Goal: Transaction & Acquisition: Book appointment/travel/reservation

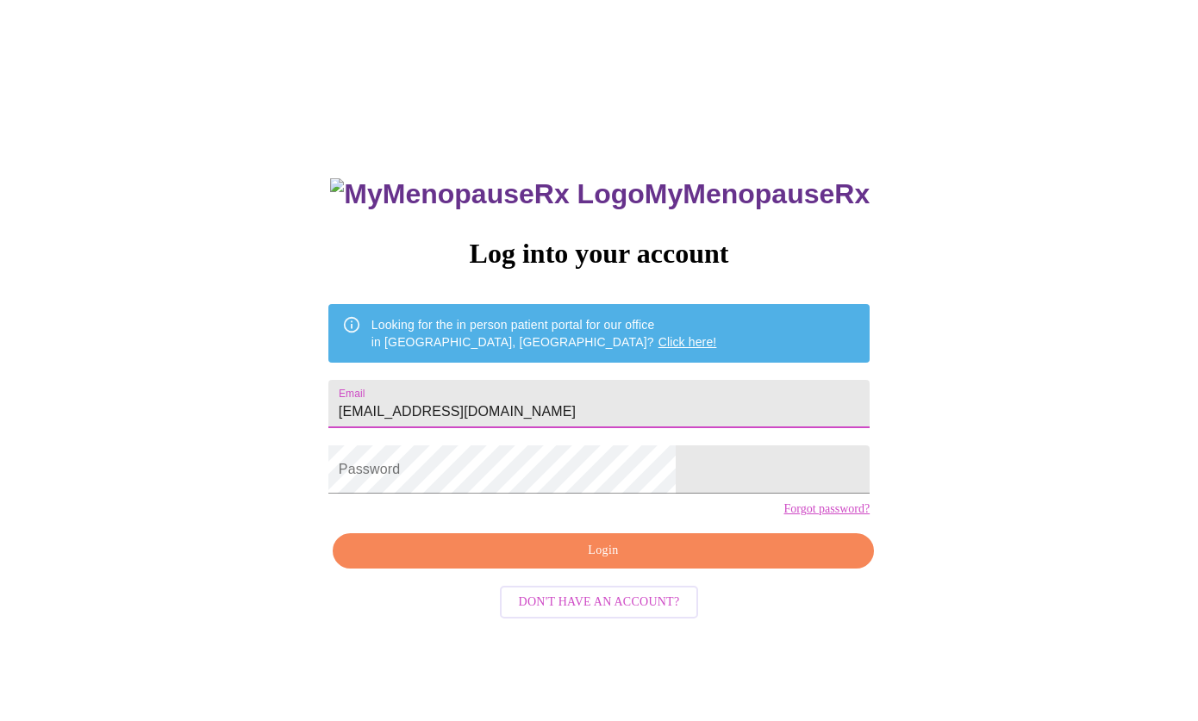
type input "[EMAIL_ADDRESS][DOMAIN_NAME]"
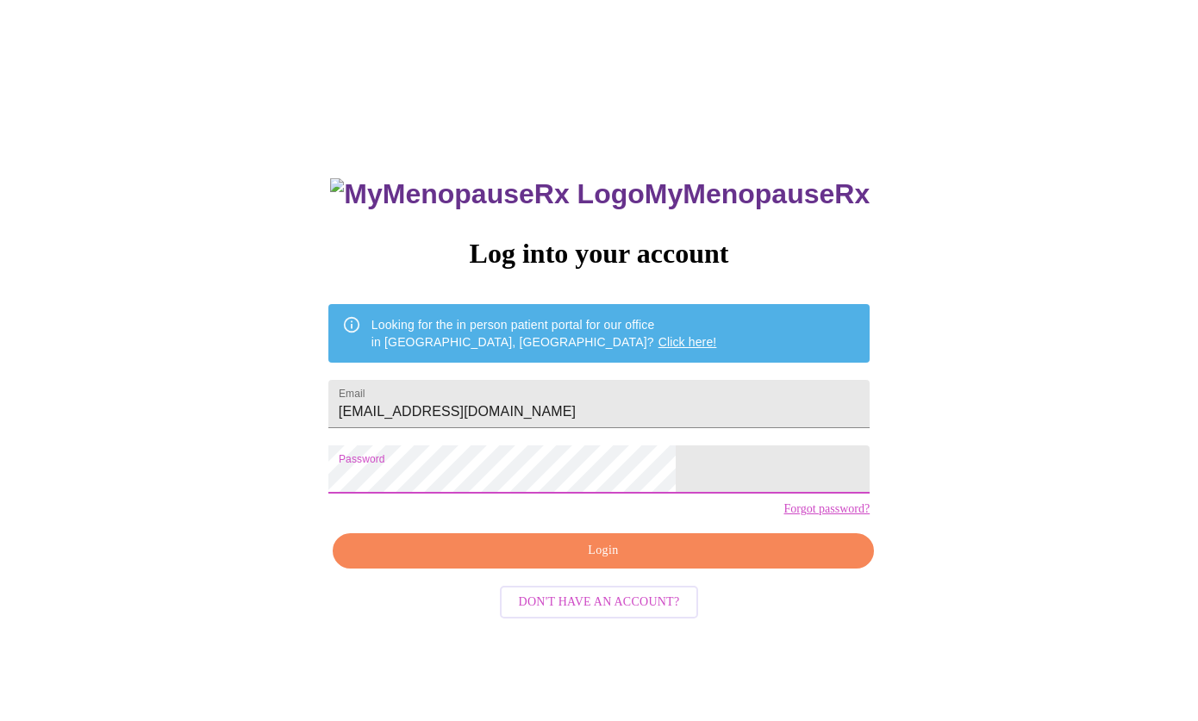
click at [538, 562] on span "Login" at bounding box center [602, 551] width 501 height 22
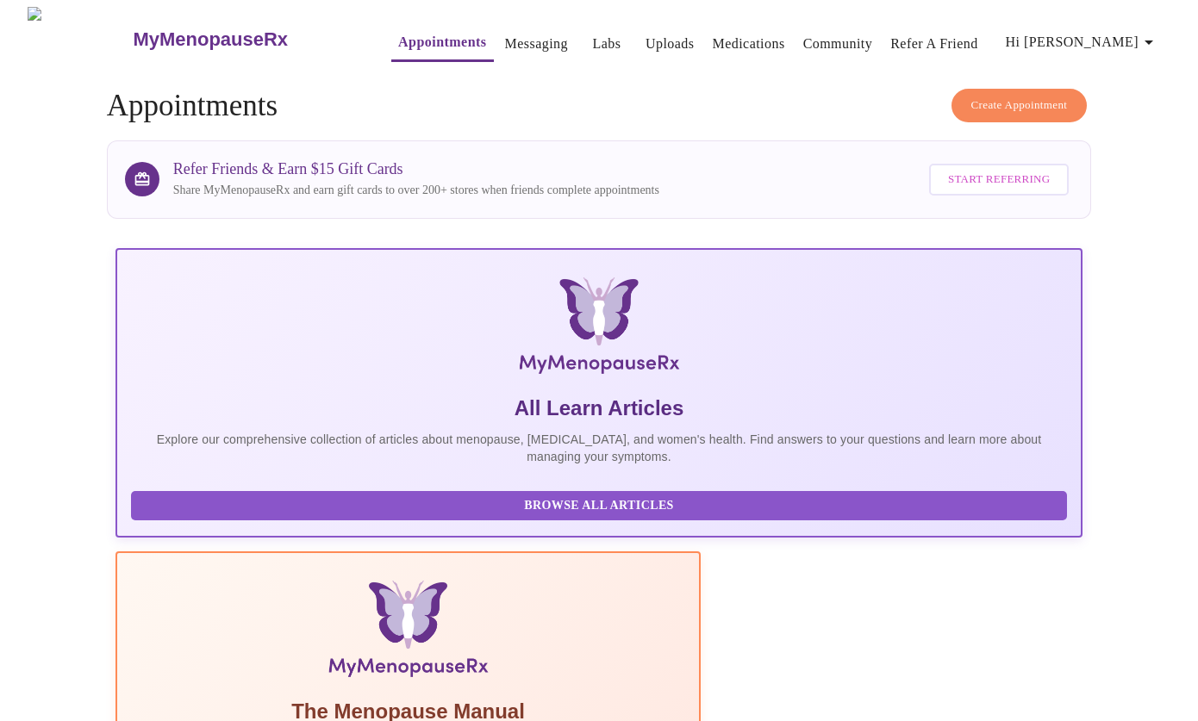
click at [987, 97] on span "Create Appointment" at bounding box center [1019, 106] width 96 height 20
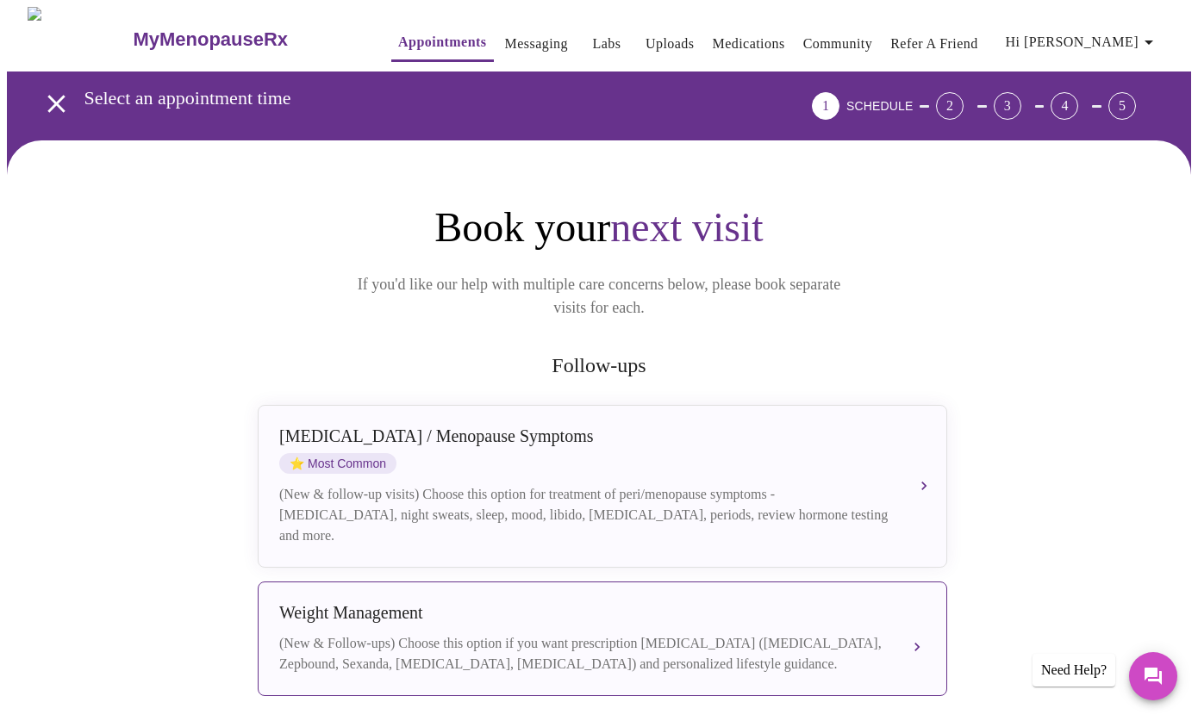
click at [649, 603] on div "Weight Management" at bounding box center [585, 613] width 612 height 20
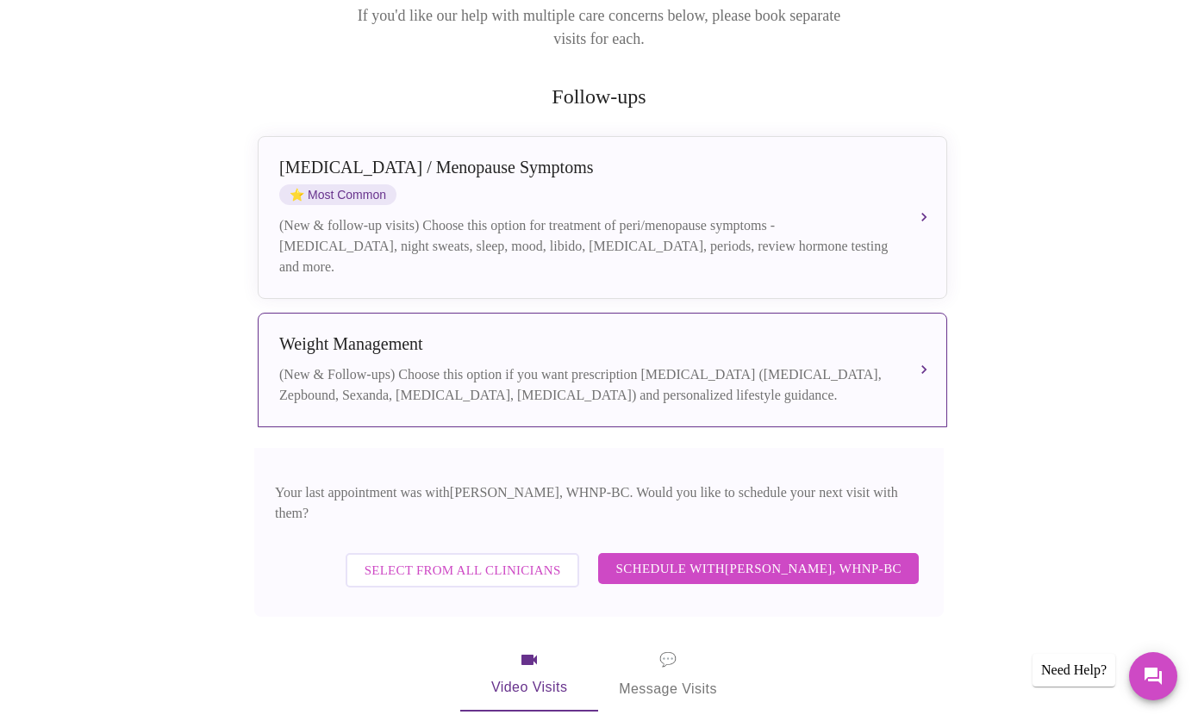
scroll to position [351, 0]
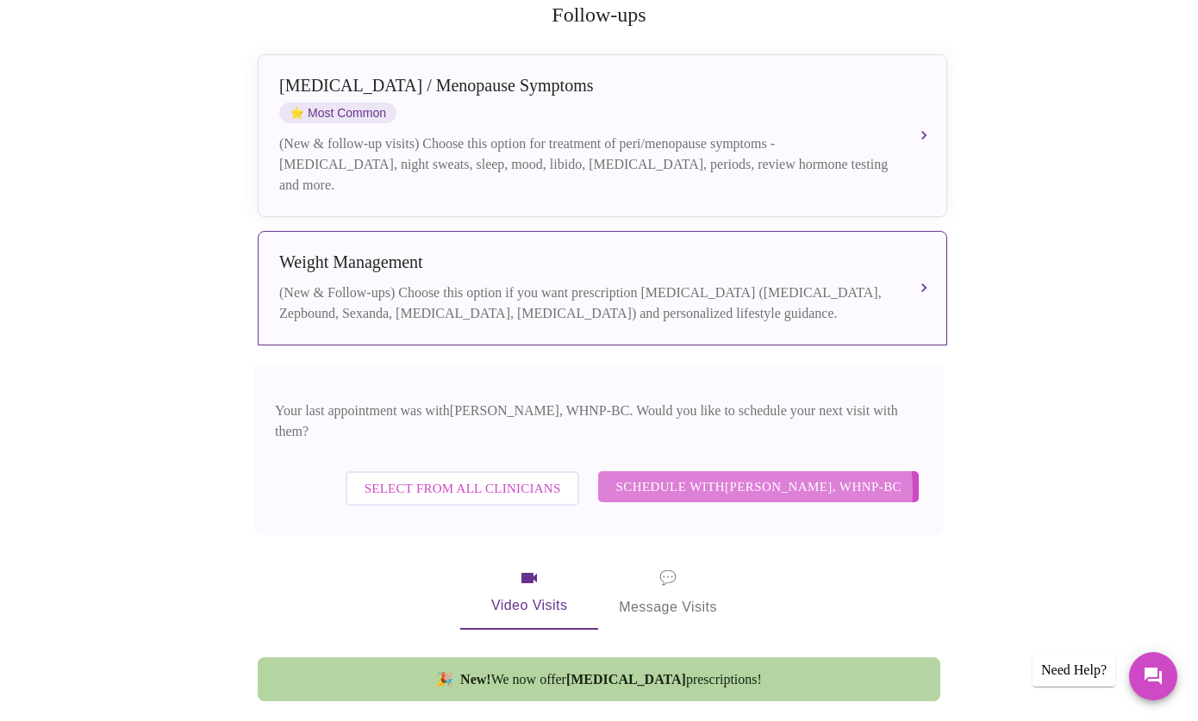
click at [768, 476] on span "Schedule with [PERSON_NAME], WHNP-BC" at bounding box center [758, 487] width 286 height 22
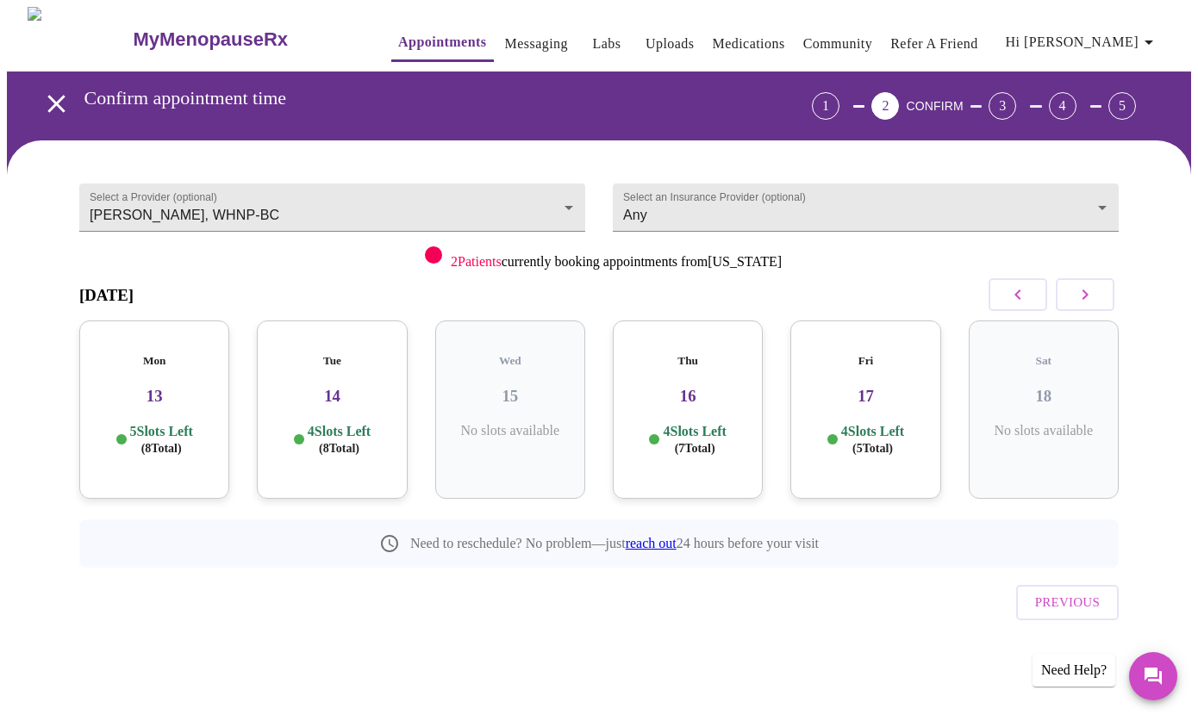
click at [1084, 296] on icon "button" at bounding box center [1084, 294] width 21 height 21
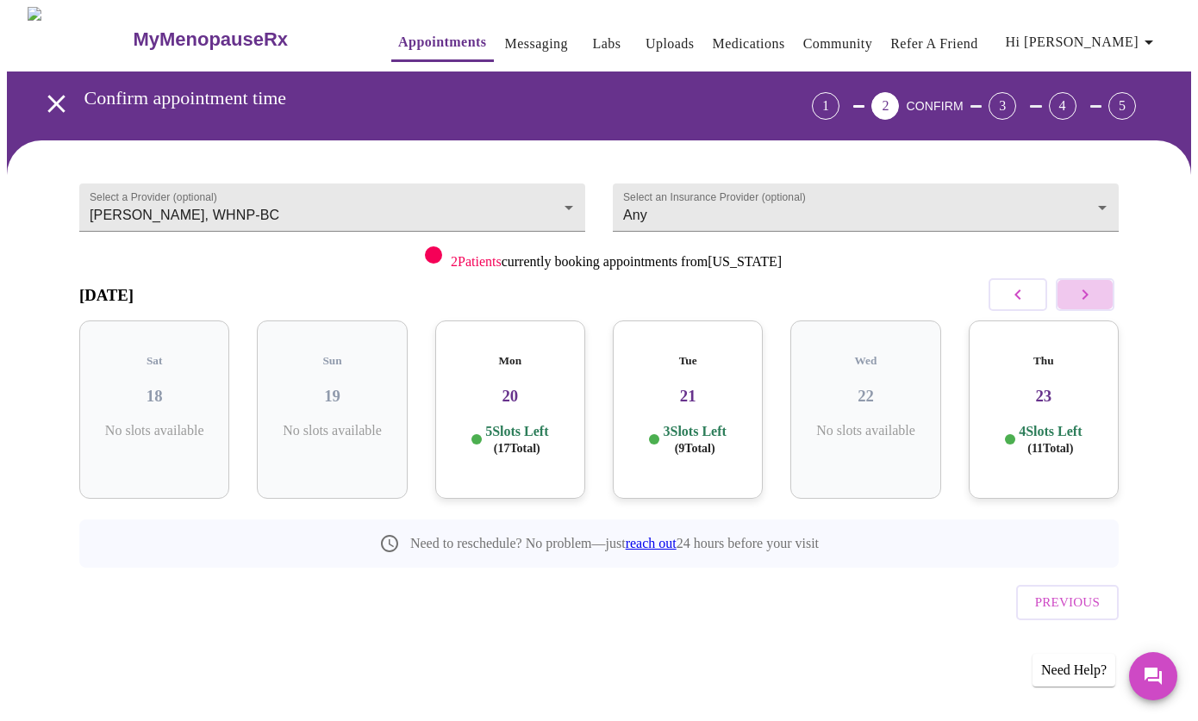
click at [1084, 296] on icon "button" at bounding box center [1084, 294] width 21 height 21
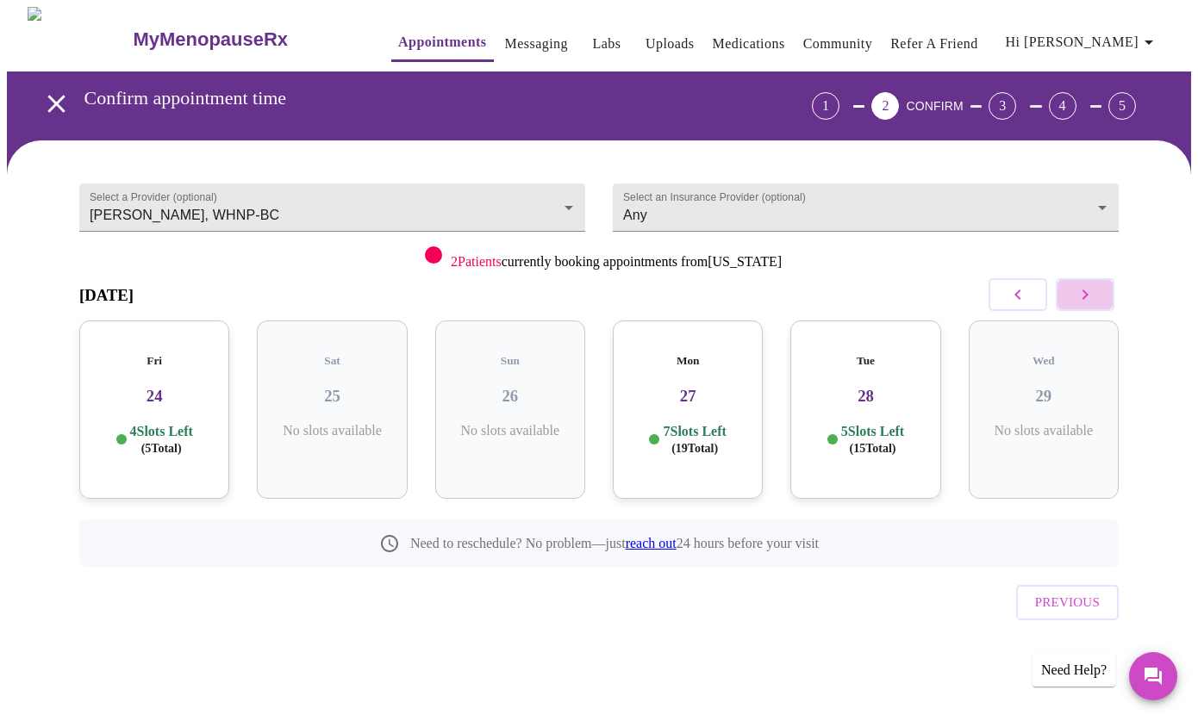
click at [1084, 297] on icon "button" at bounding box center [1084, 294] width 21 height 21
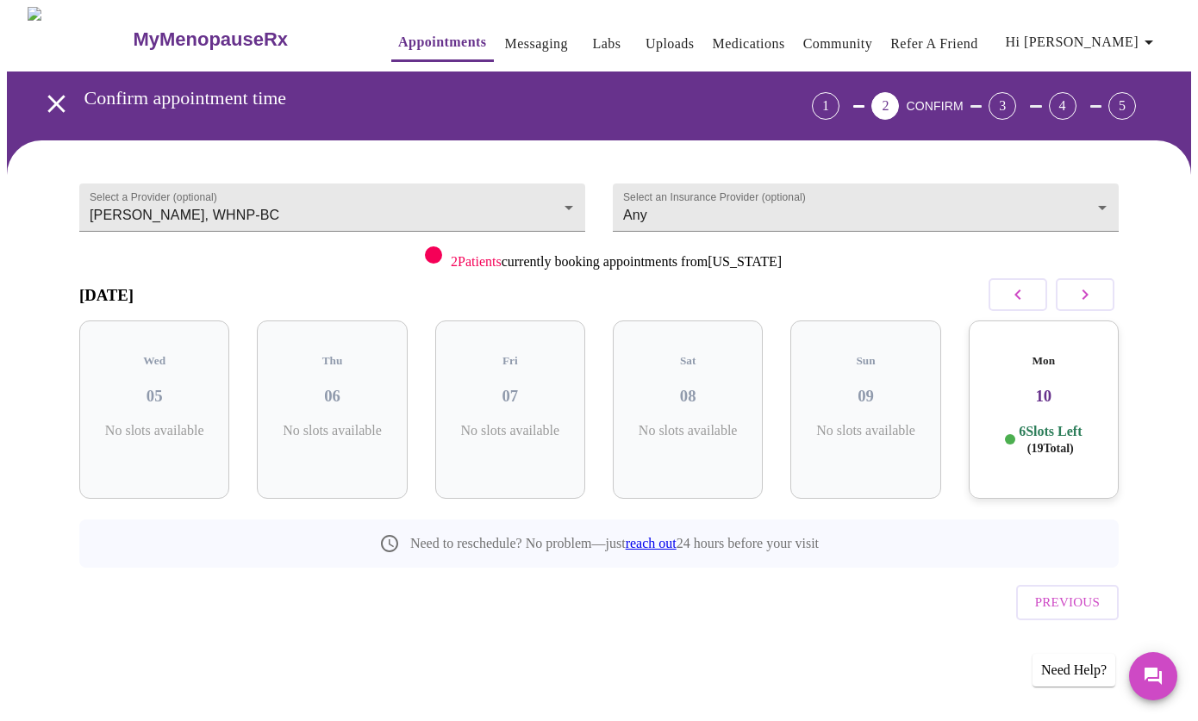
click at [1020, 289] on icon "button" at bounding box center [1017, 294] width 21 height 21
click at [1013, 387] on h3 "04" at bounding box center [1043, 396] width 122 height 19
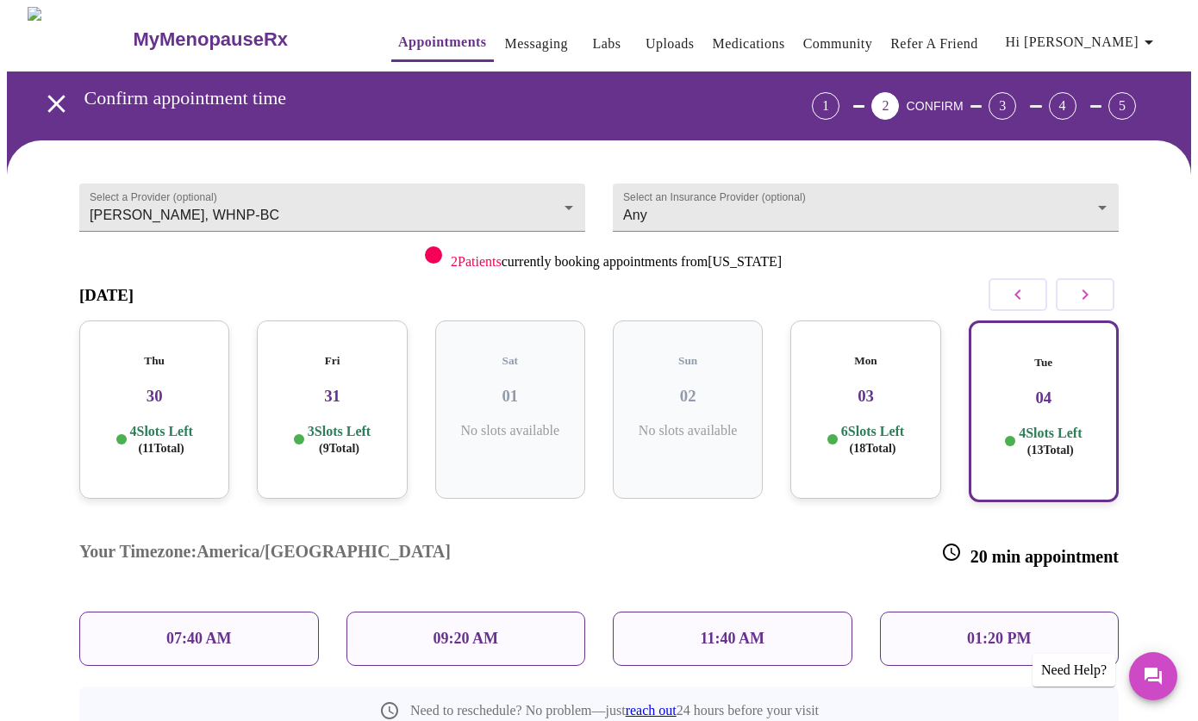
click at [1132, 522] on div "Your Timezone: [GEOGRAPHIC_DATA]/[GEOGRAPHIC_DATA] 20 min appointment" at bounding box center [598, 554] width 1067 height 87
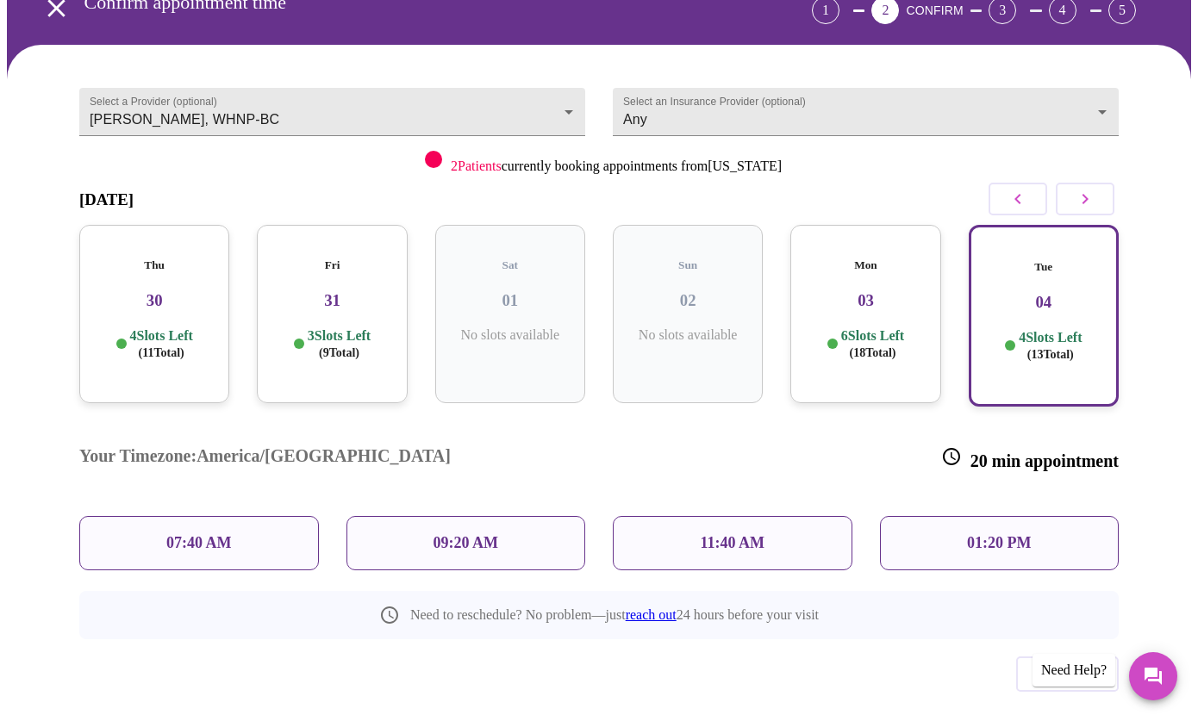
scroll to position [95, 0]
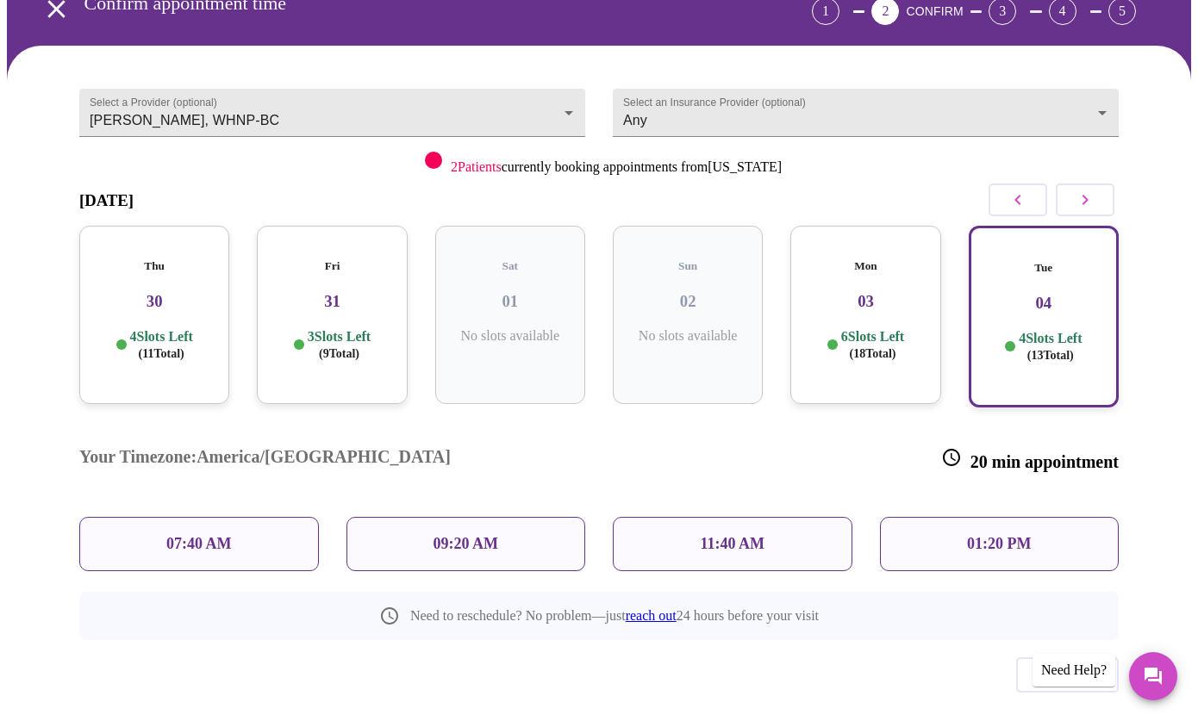
click at [227, 535] on p "07:40 AM" at bounding box center [198, 544] width 65 height 18
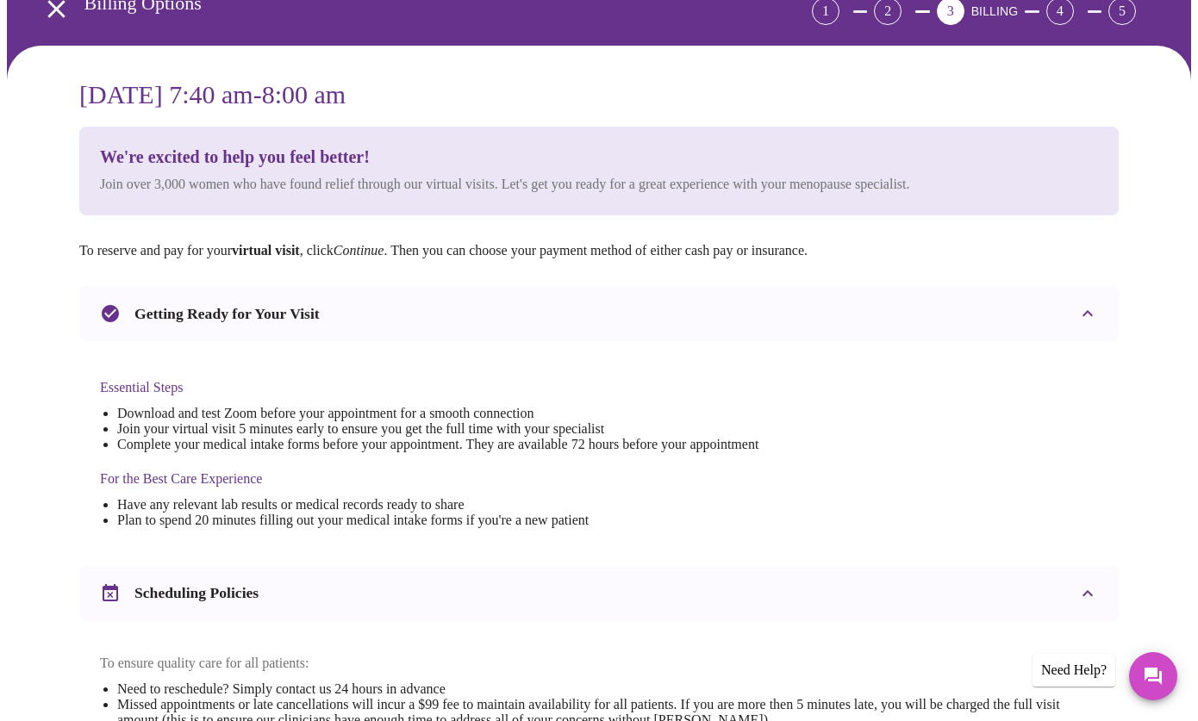
scroll to position [0, 0]
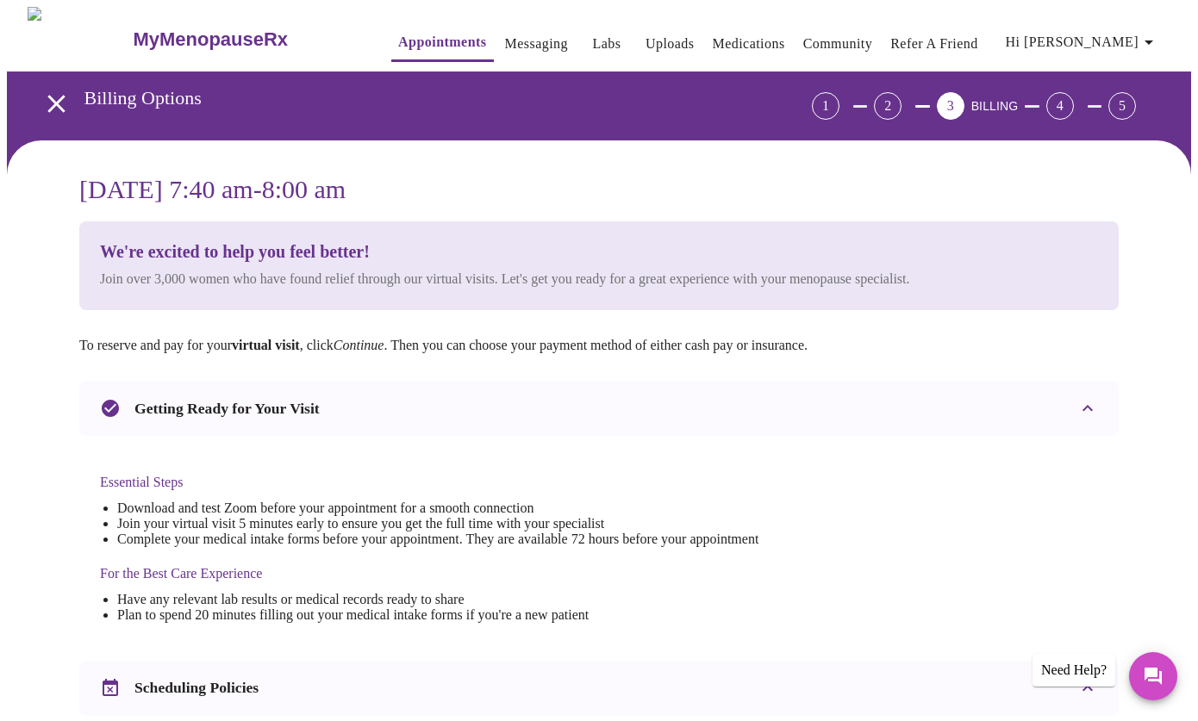
click at [758, 475] on h4 "Essential Steps" at bounding box center [429, 483] width 658 height 16
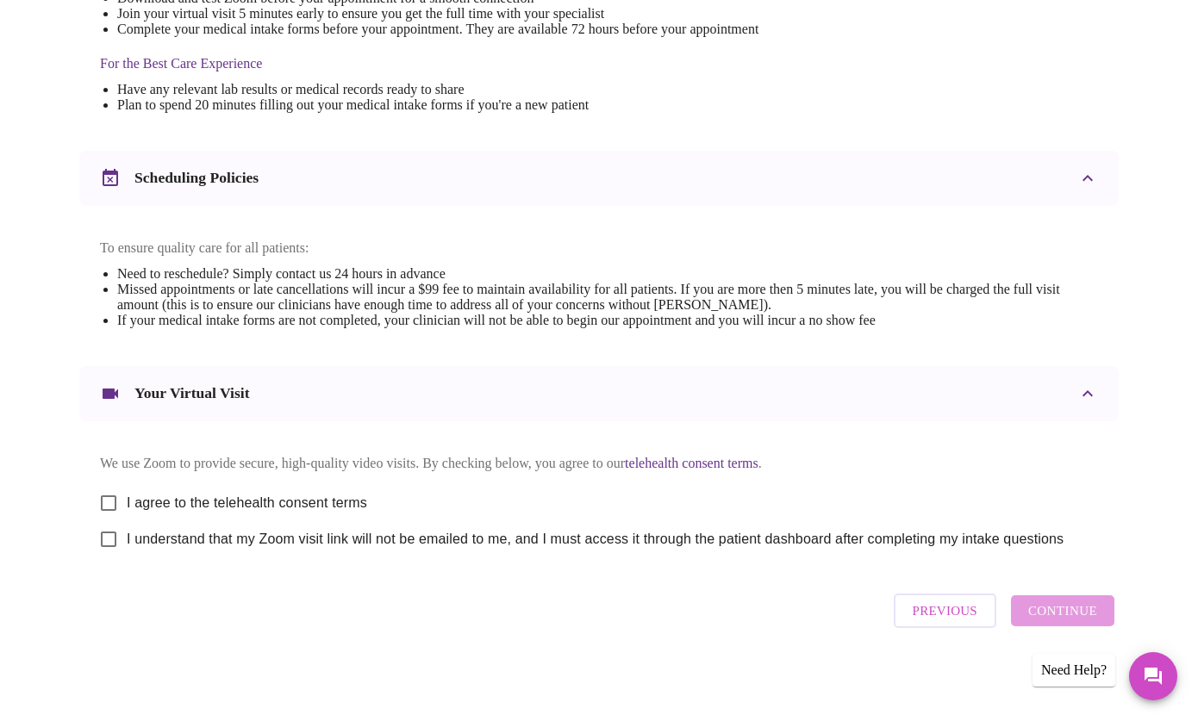
scroll to position [527, 0]
click at [102, 496] on input "I agree to the telehealth consent terms" at bounding box center [108, 503] width 36 height 36
checkbox input "true"
click at [110, 537] on input "I understand that my Zoom visit link will not be emailed to me, and I must acce…" at bounding box center [108, 539] width 36 height 36
checkbox input "true"
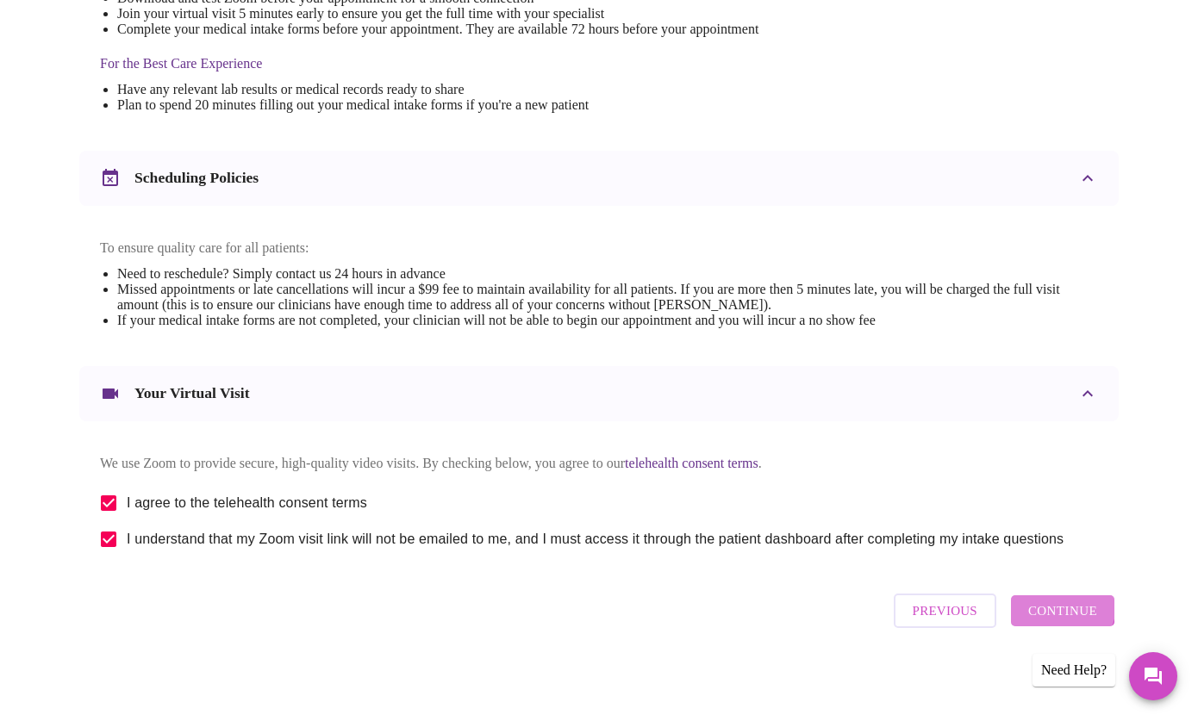
click at [1044, 607] on button "Continue" at bounding box center [1062, 610] width 103 height 31
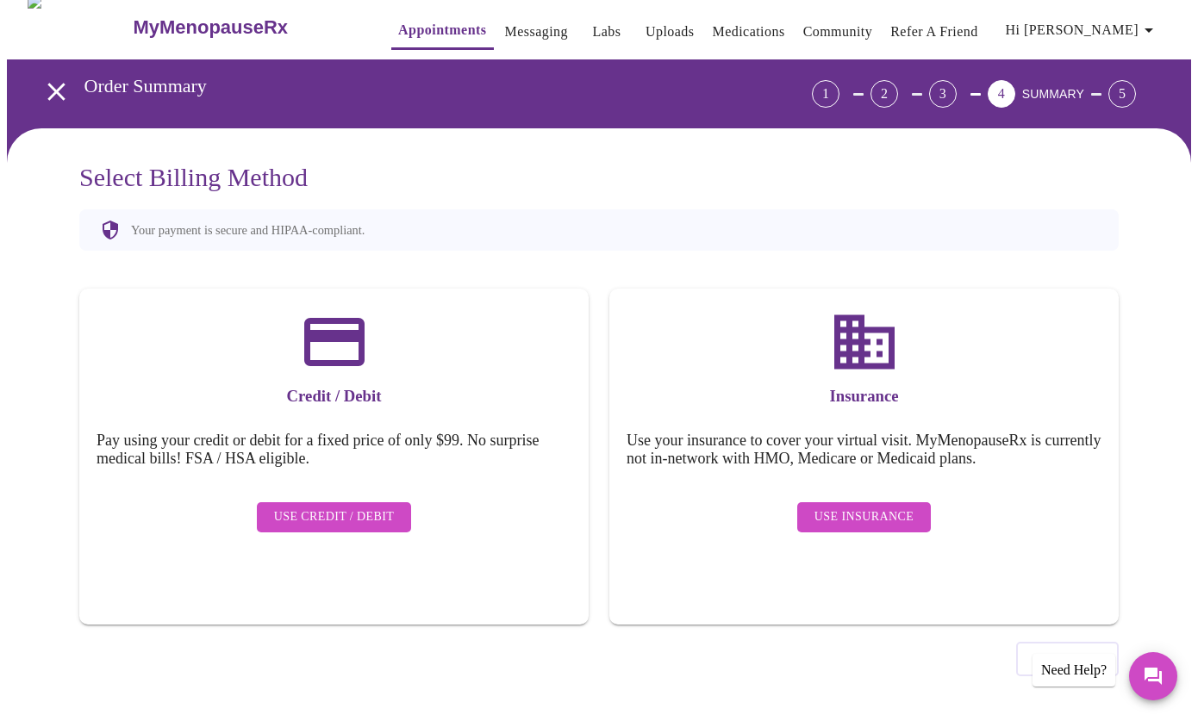
click at [873, 507] on span "Use Insurance" at bounding box center [863, 518] width 99 height 22
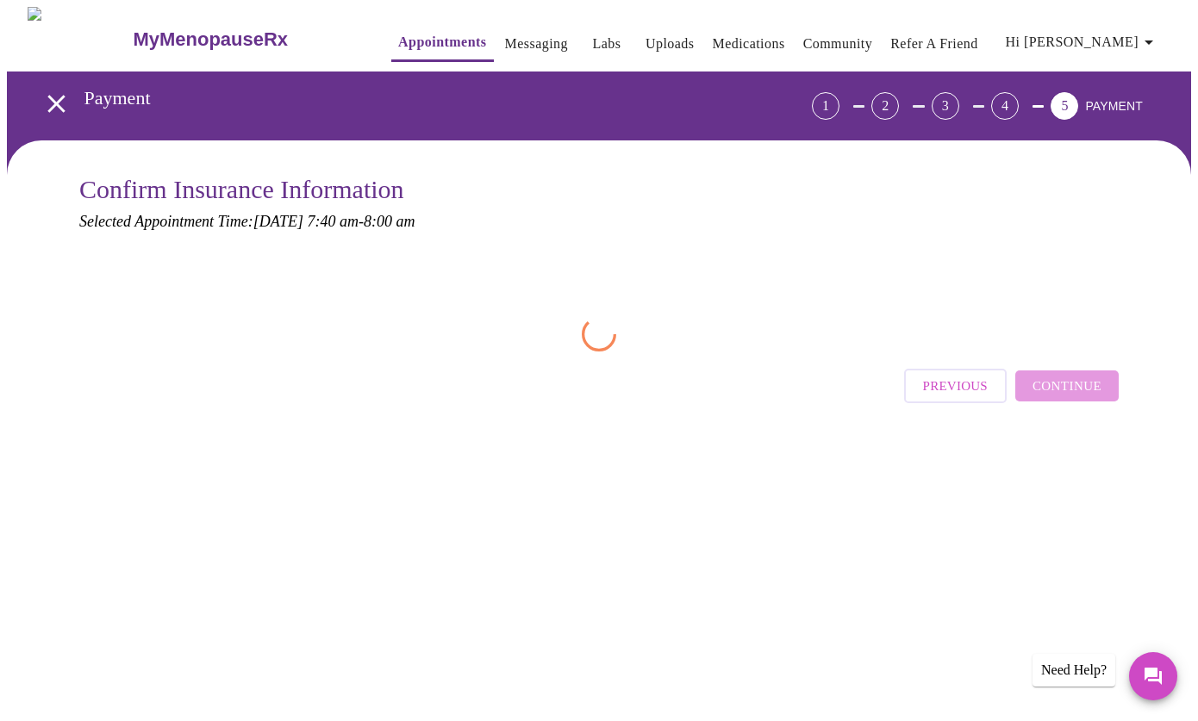
scroll to position [0, 0]
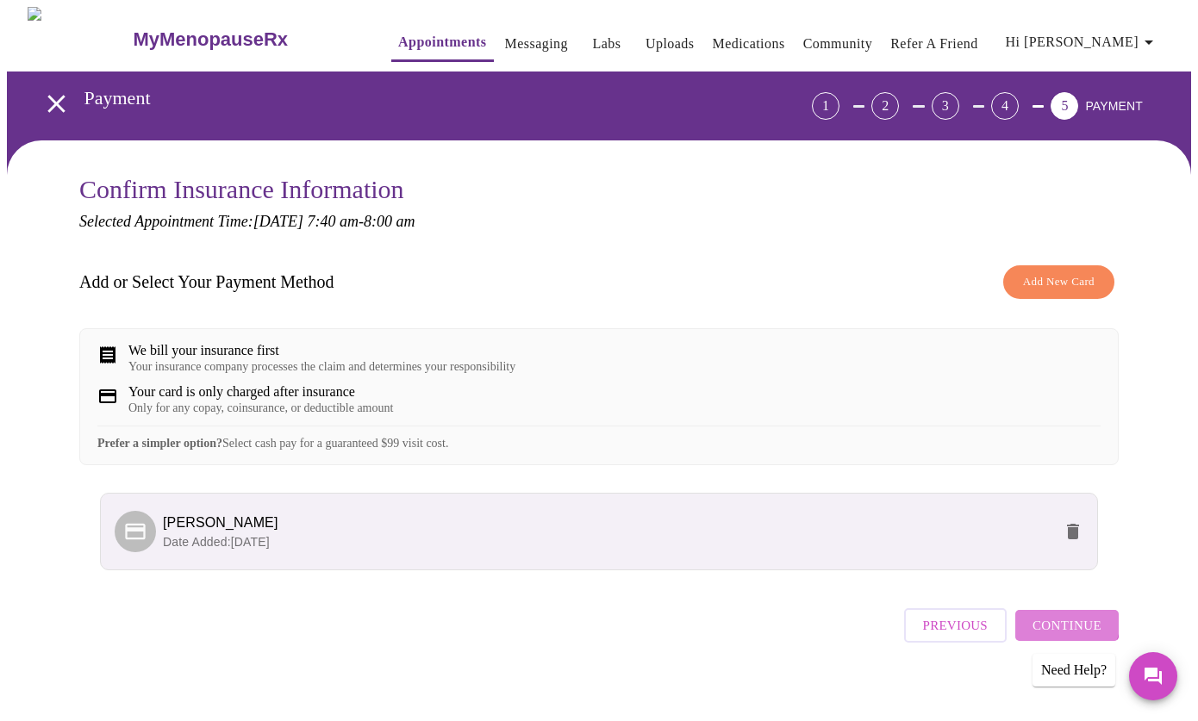
click at [1050, 635] on span "Continue" at bounding box center [1066, 625] width 69 height 22
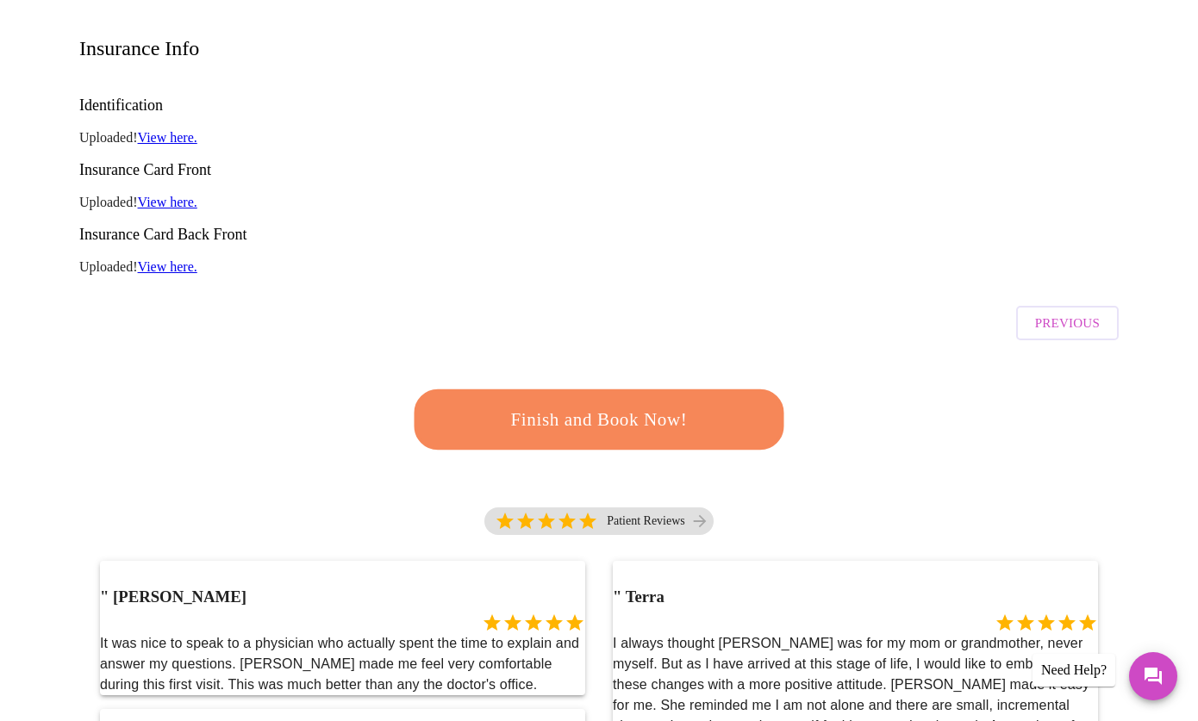
scroll to position [244, 0]
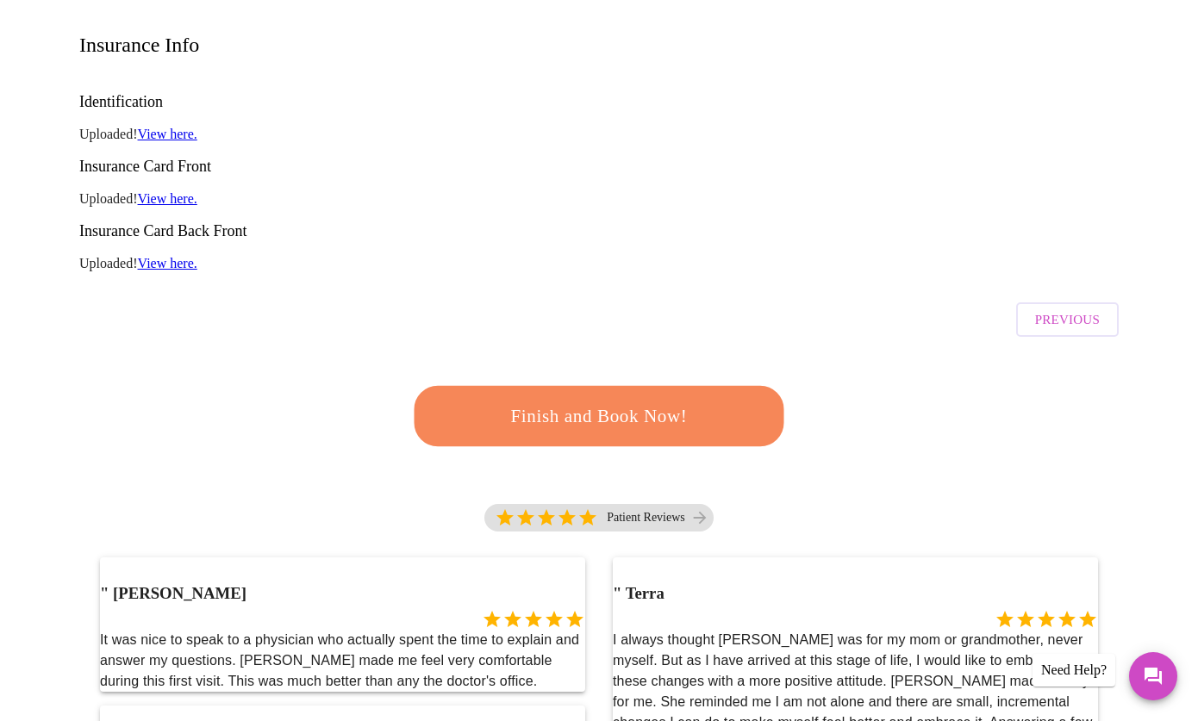
click at [717, 386] on button "Finish and Book Now!" at bounding box center [599, 416] width 370 height 60
